Goal: Information Seeking & Learning: Learn about a topic

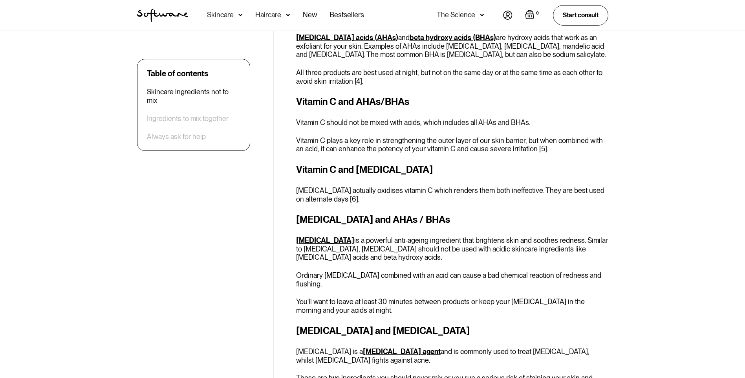
scroll to position [814, 0]
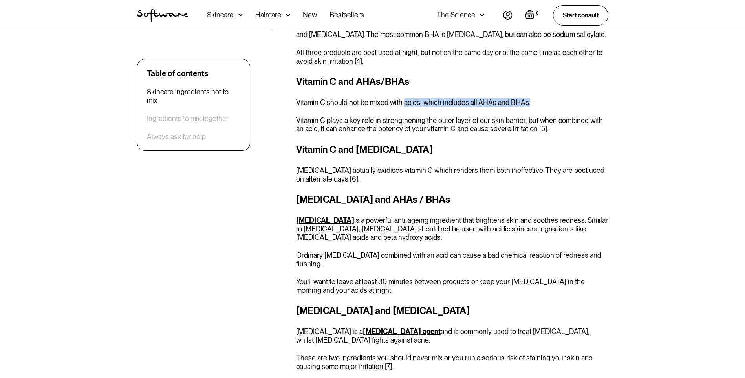
drag, startPoint x: 402, startPoint y: 94, endPoint x: 543, endPoint y: 91, distance: 140.7
click at [543, 98] on p "Vitamin C should not be mixed with acids, which includes all AHAs and BHAs." at bounding box center [452, 102] width 312 height 9
drag, startPoint x: 543, startPoint y: 91, endPoint x: 530, endPoint y: 95, distance: 13.2
click at [530, 98] on p "Vitamin C should not be mixed with acids, which includes all AHAs and BHAs." at bounding box center [452, 102] width 312 height 9
drag, startPoint x: 296, startPoint y: 95, endPoint x: 290, endPoint y: 94, distance: 6.1
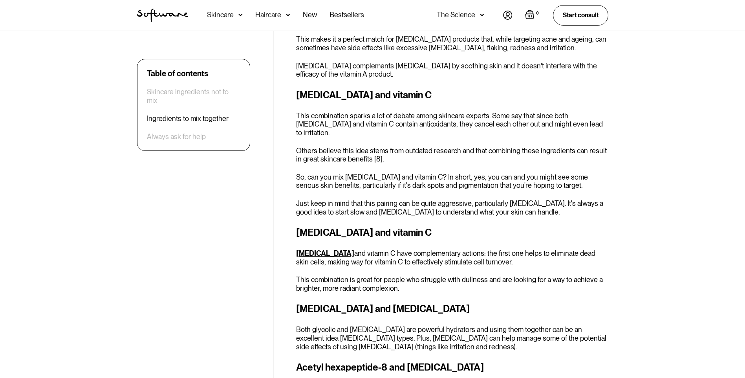
scroll to position [1495, 0]
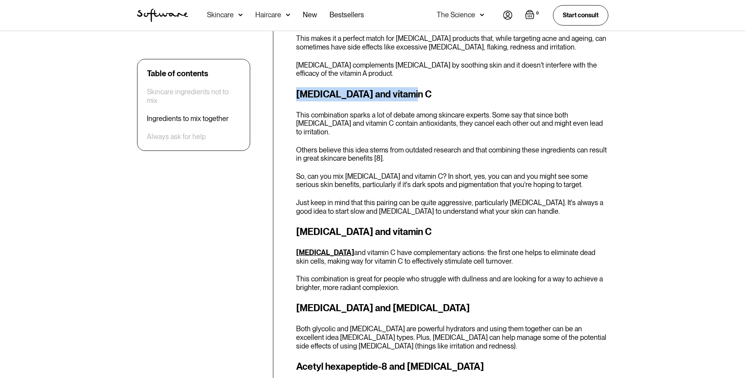
drag, startPoint x: 297, startPoint y: 75, endPoint x: 424, endPoint y: 84, distance: 127.6
click at [424, 87] on h3 "[MEDICAL_DATA] and vitamin C" at bounding box center [452, 94] width 312 height 14
click at [426, 87] on h3 "[MEDICAL_DATA] and vitamin C" at bounding box center [452, 94] width 312 height 14
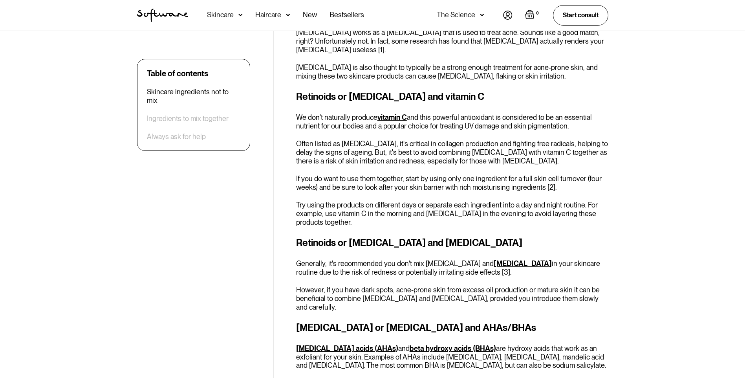
scroll to position [0, 0]
